Goal: Check status: Check status

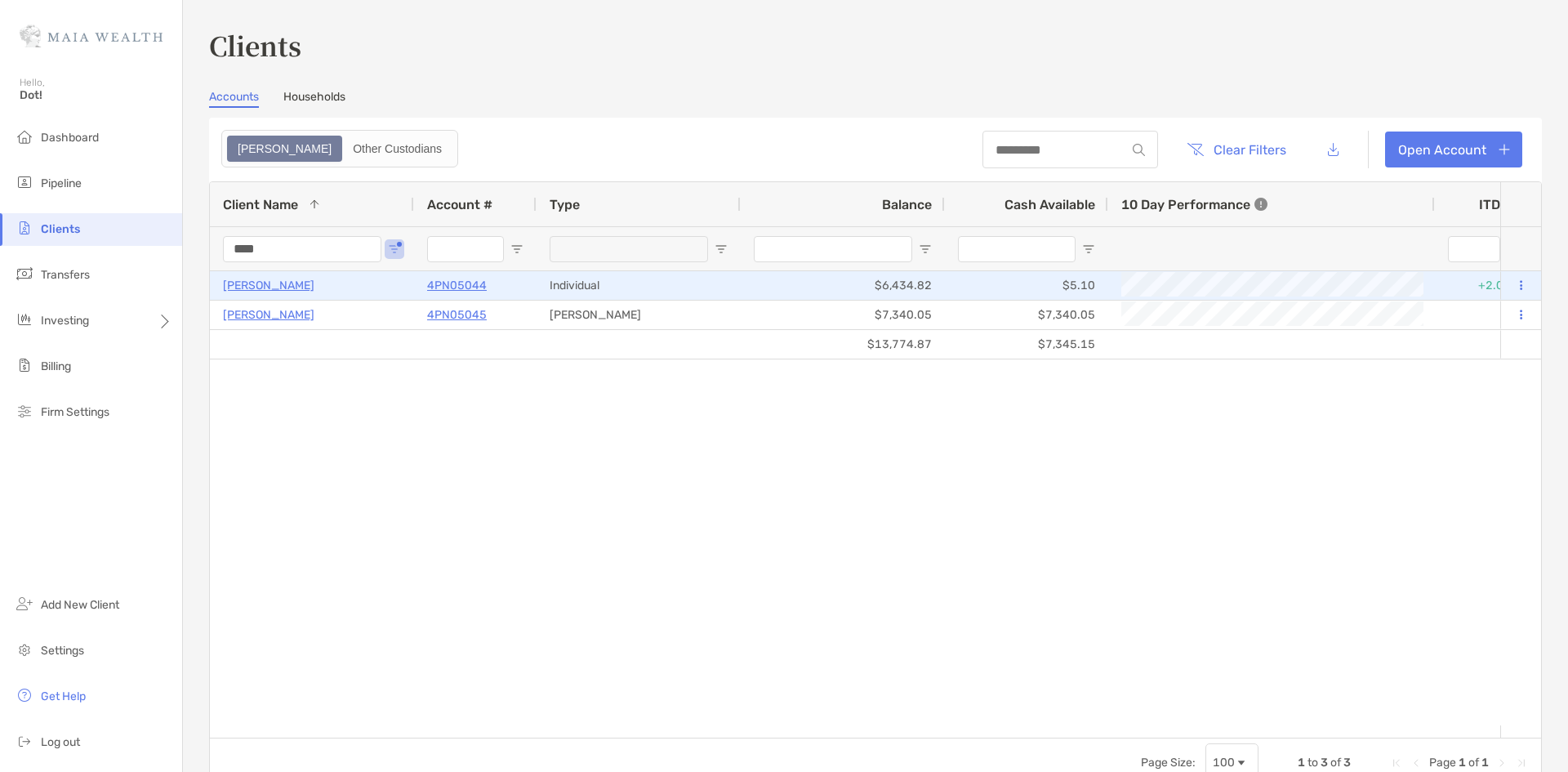
click at [453, 286] on p "4PN05044" at bounding box center [456, 285] width 60 height 21
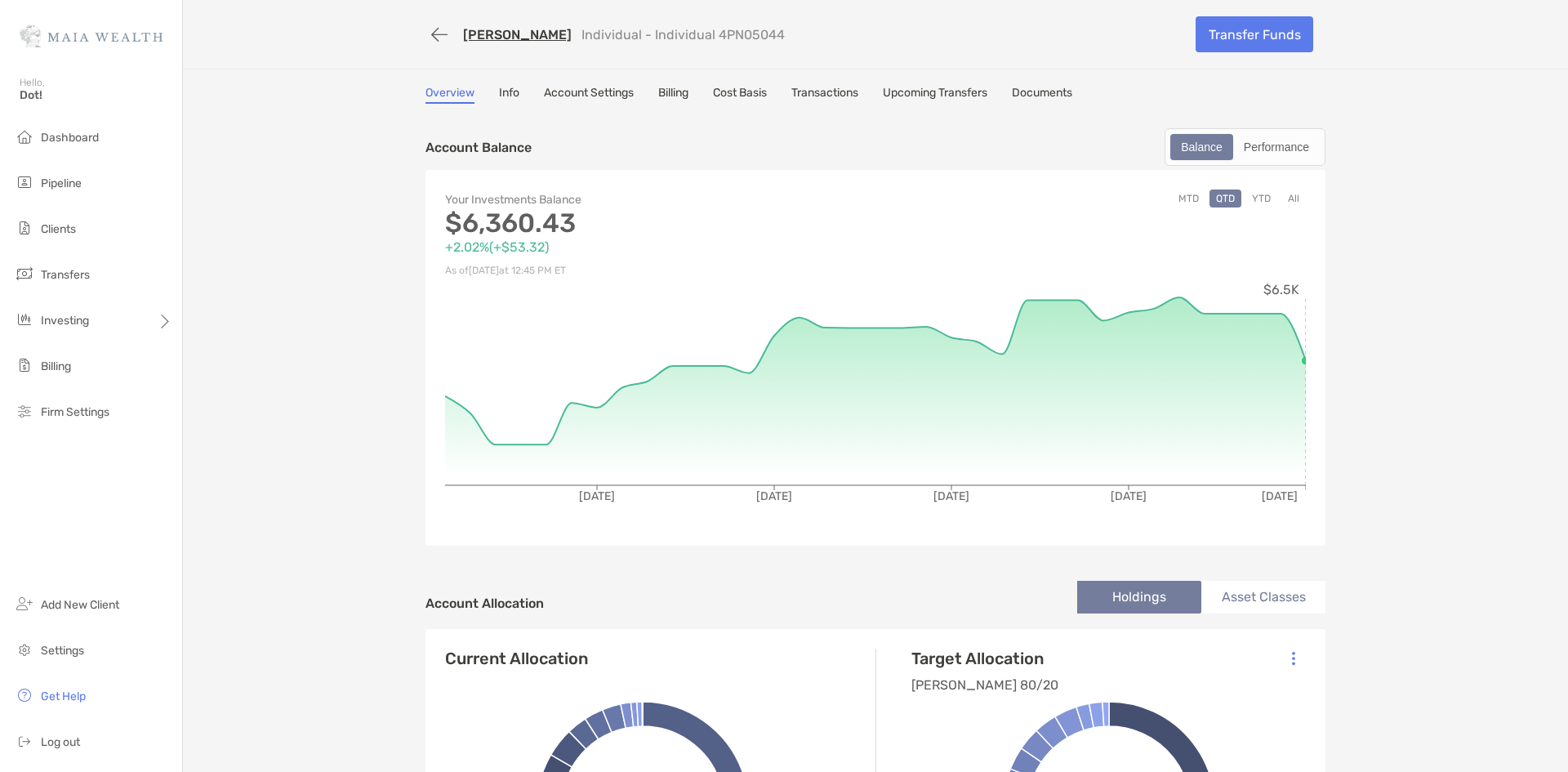
click at [710, 99] on div "Overview Info Account Settings Billing Cost Basis Transactions Upcoming Transfe…" at bounding box center [875, 94] width 900 height 18
click at [878, 87] on div "Overview Info Account Settings Billing Cost Basis Transactions Upcoming Transfe…" at bounding box center [875, 94] width 900 height 18
click at [893, 88] on link "Upcoming Transfers" at bounding box center [935, 94] width 105 height 18
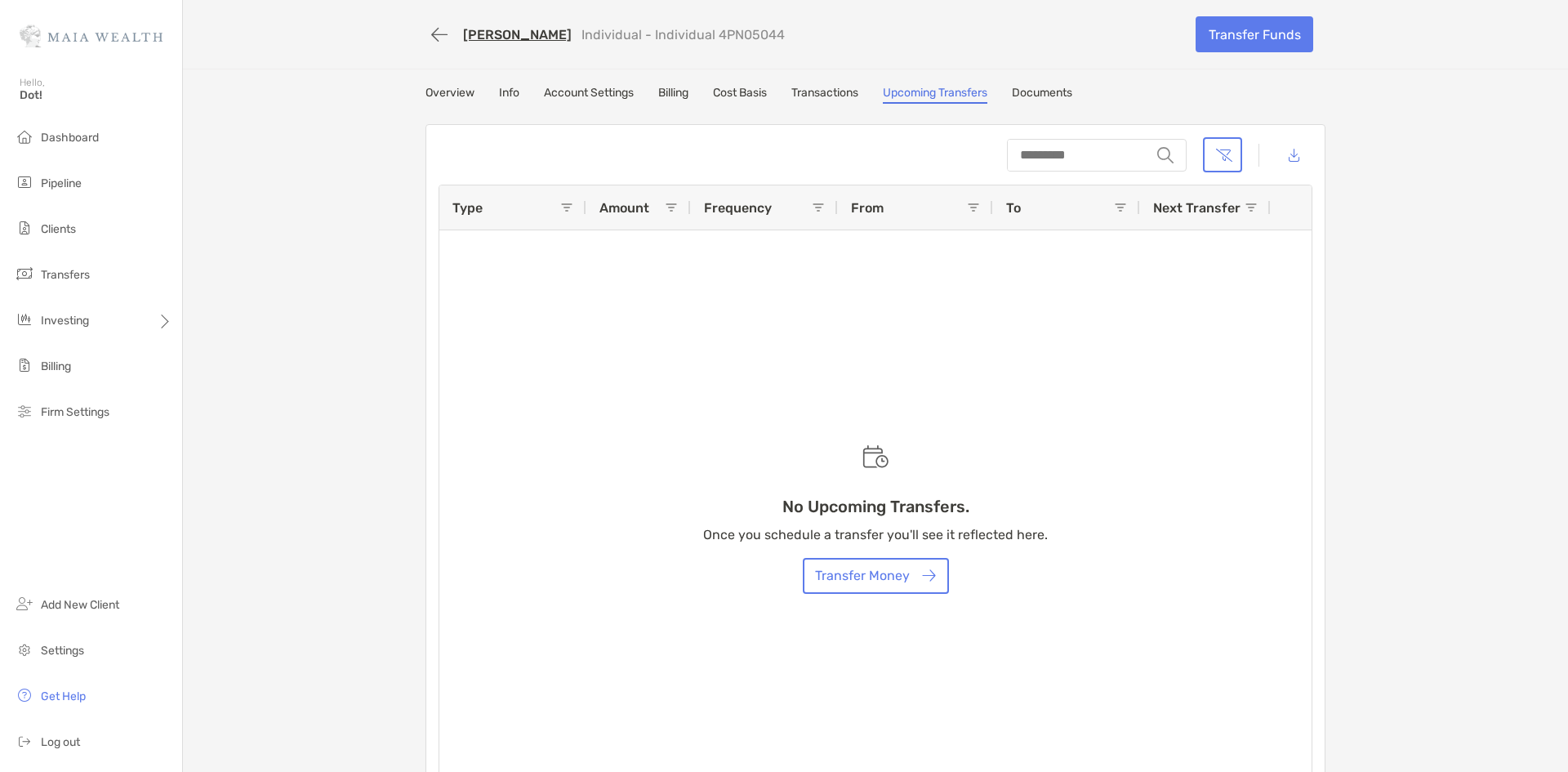
click at [861, 96] on div "Overview Info Account Settings Billing Cost Basis Transactions Upcoming Transfe…" at bounding box center [875, 94] width 900 height 18
click at [835, 97] on link "Transactions" at bounding box center [825, 94] width 67 height 18
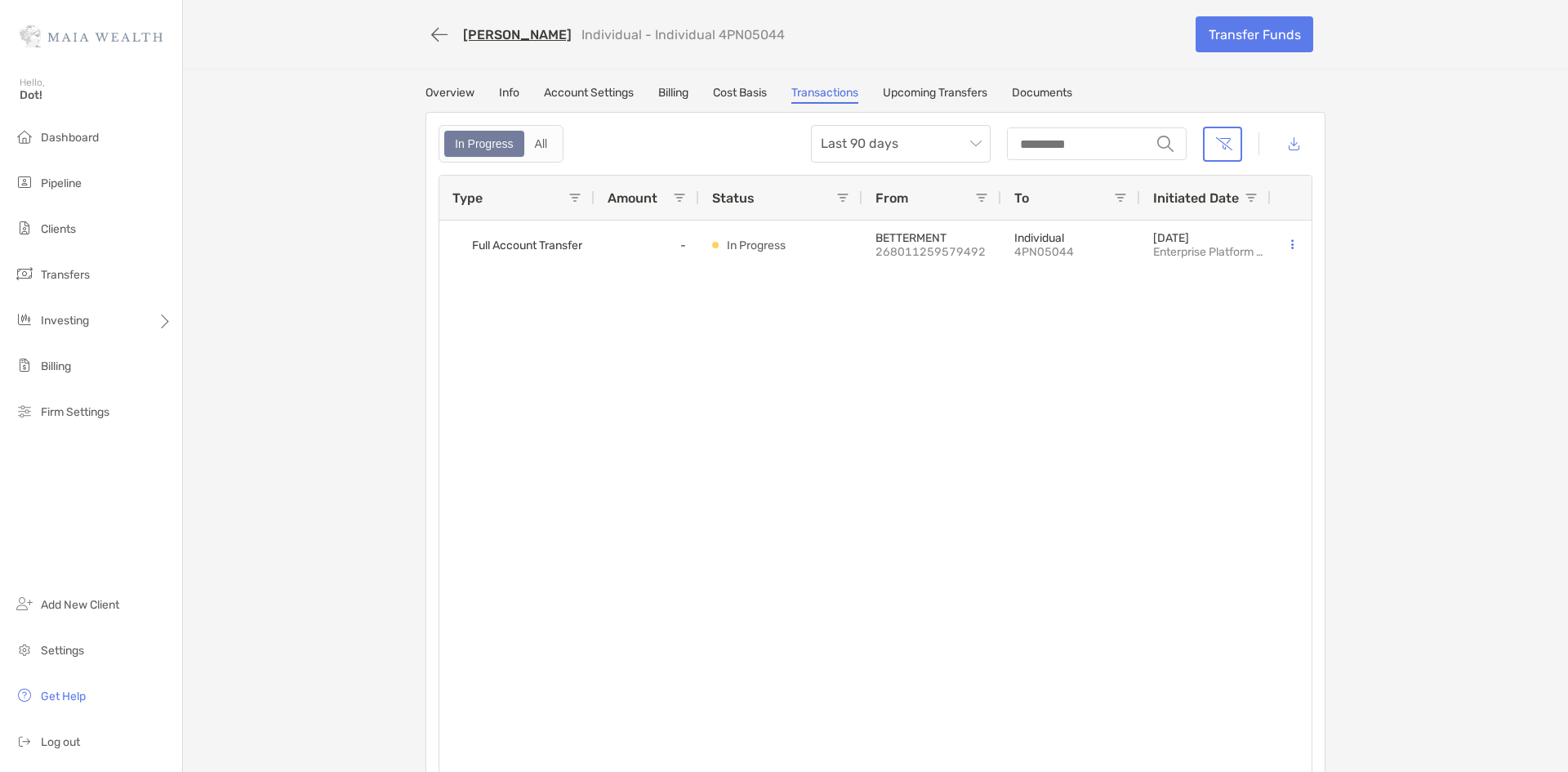
click at [477, 106] on div "Overview Info Account Settings Billing Cost Basis Transactions Upcoming Transfe…" at bounding box center [875, 441] width 932 height 711
click at [503, 84] on div "[PERSON_NAME] Individual - Individual 4PN05044 Transfer Funds Overview Info Acc…" at bounding box center [876, 398] width 1385 height 797
click at [505, 89] on link "Info" at bounding box center [509, 94] width 21 height 18
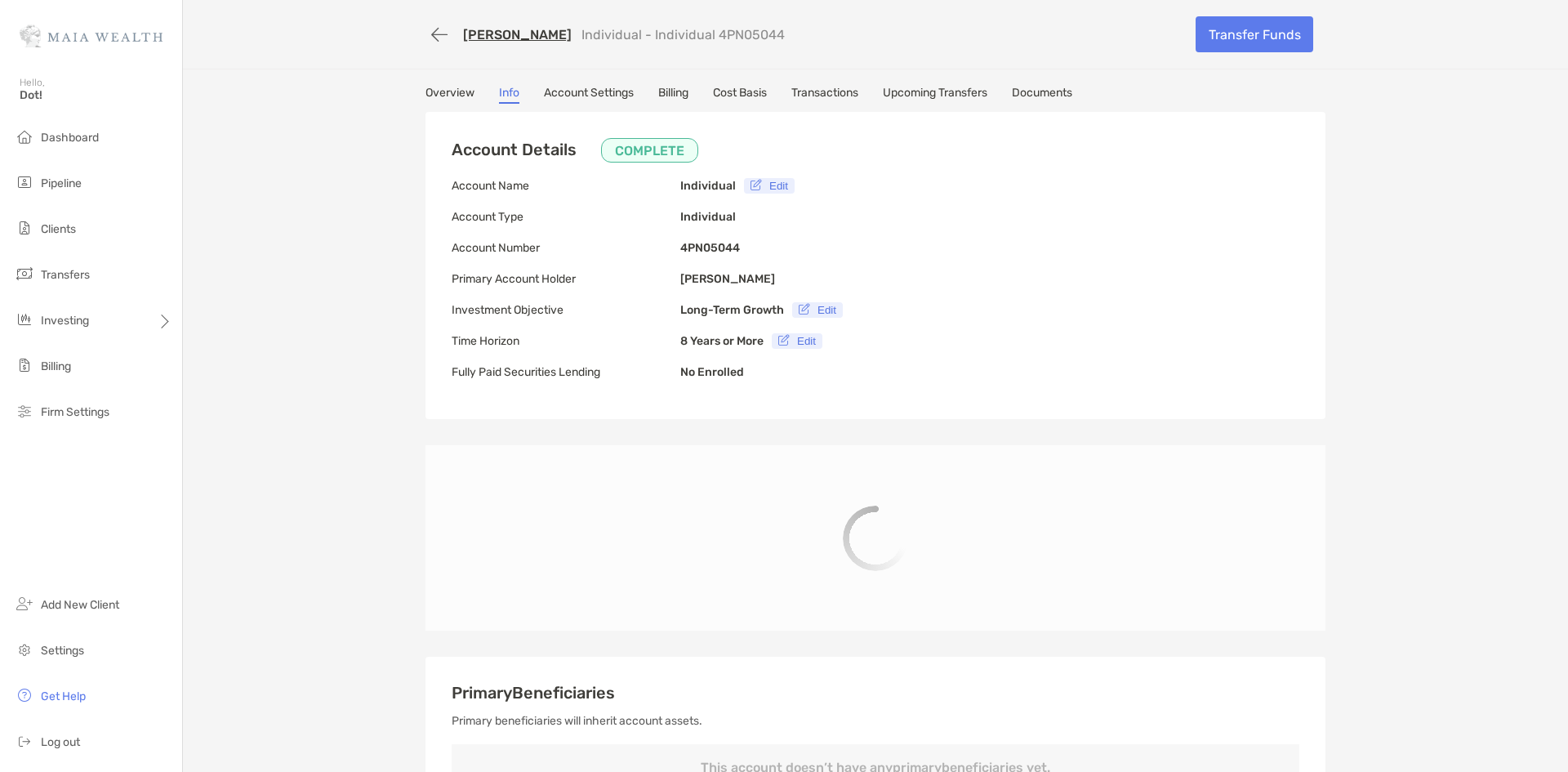
type input "**********"
